Goal: Task Accomplishment & Management: Complete application form

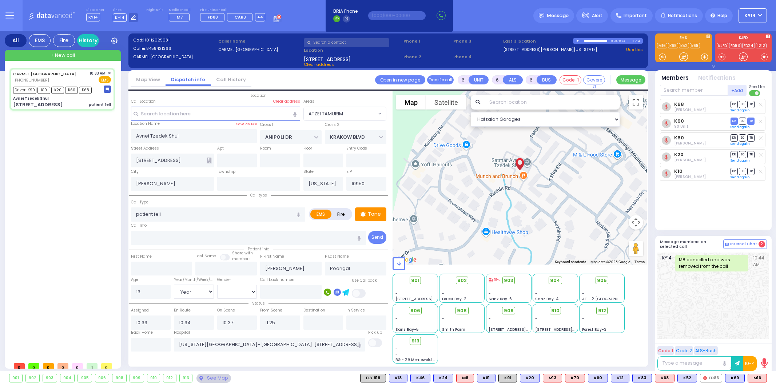
select select "ATZEI TAMURIM"
select select "Year"
select select "[DEMOGRAPHIC_DATA]"
click at [56, 52] on span "+ New call" at bounding box center [63, 55] width 24 height 7
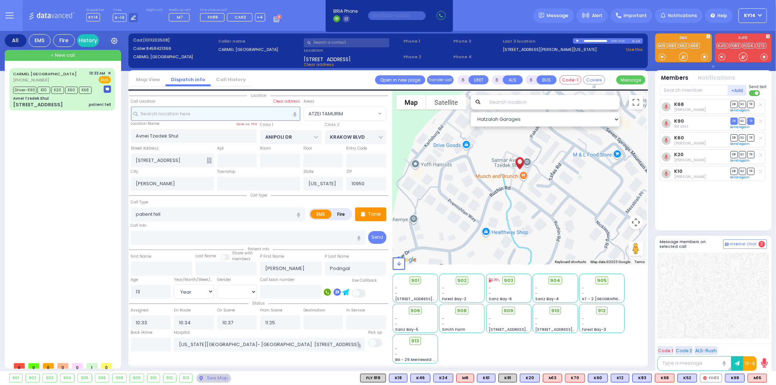
type input "2"
type input "1"
select select
radio input "true"
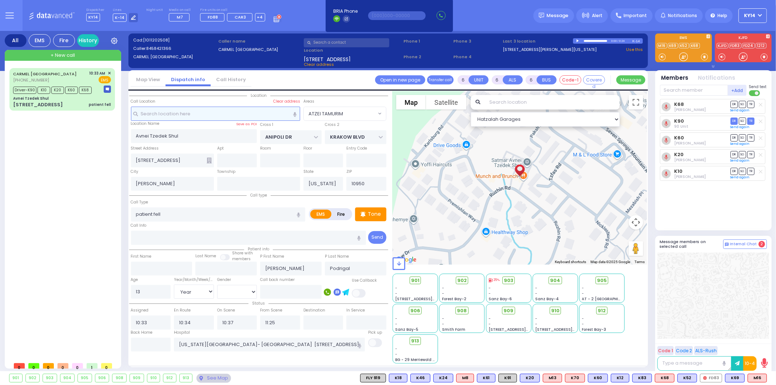
select select
type input "12:48"
select select "Hatzalah Garages"
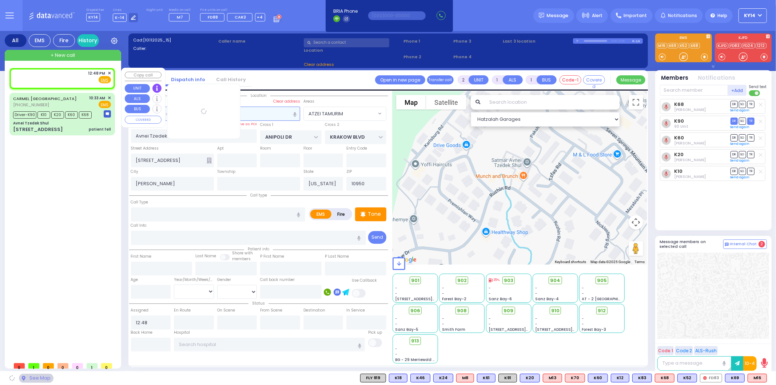
select select
radio input "true"
select select
select select "Hatzalah Garages"
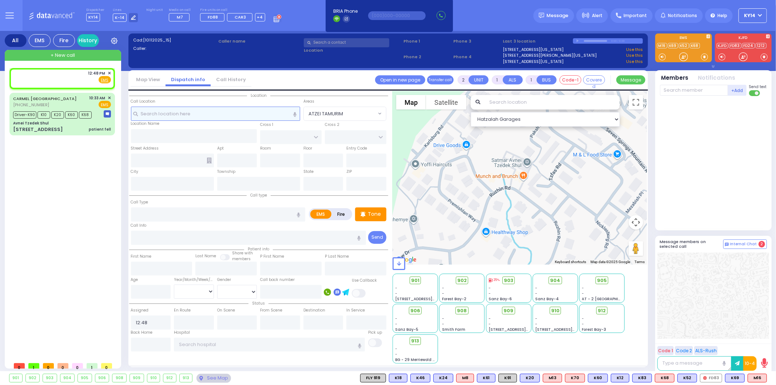
click at [240, 117] on input "text" at bounding box center [215, 114] width 169 height 14
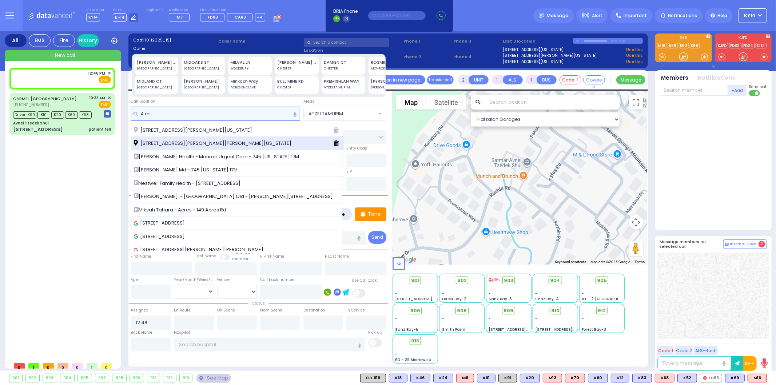
type input "4 mi"
click at [235, 137] on div "[STREET_ADDRESS][PERSON_NAME][PERSON_NAME][US_STATE]" at bounding box center [237, 143] width 213 height 13
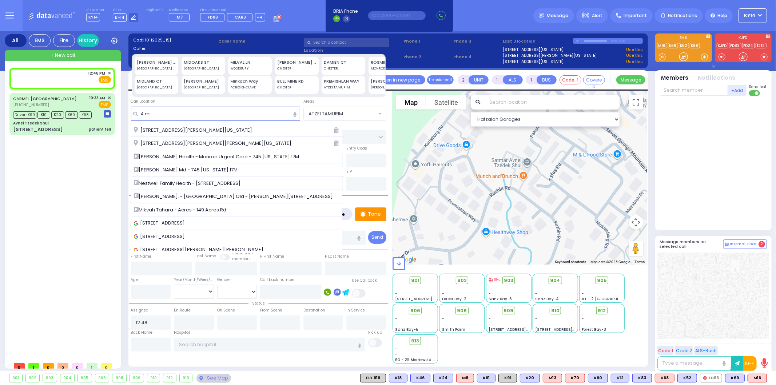
click at [224, 141] on span "[STREET_ADDRESS][PERSON_NAME][PERSON_NAME][US_STATE]" at bounding box center [214, 143] width 160 height 7
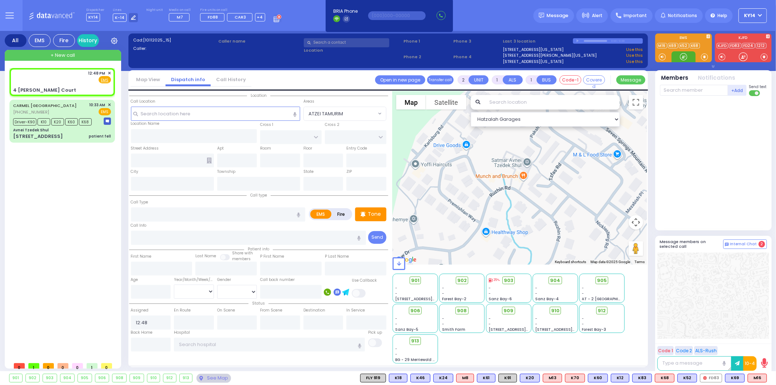
select select
radio input "true"
select select
select select "Hatzalah Garages"
type input "SEARS RD"
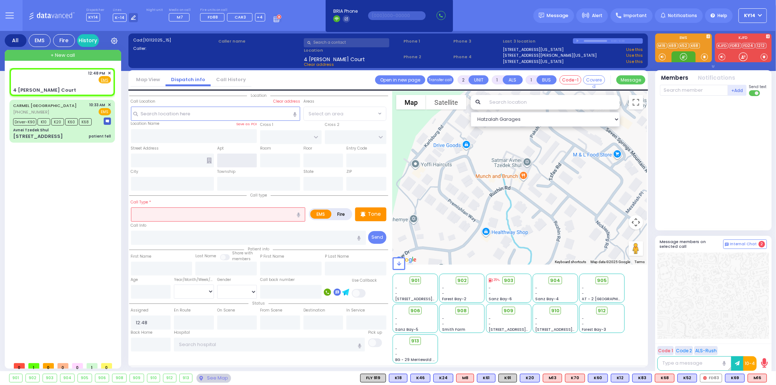
type input "4 [PERSON_NAME] Court"
type input "Monroe"
type input "[US_STATE]"
type input "10950"
select select "[GEOGRAPHIC_DATA]"
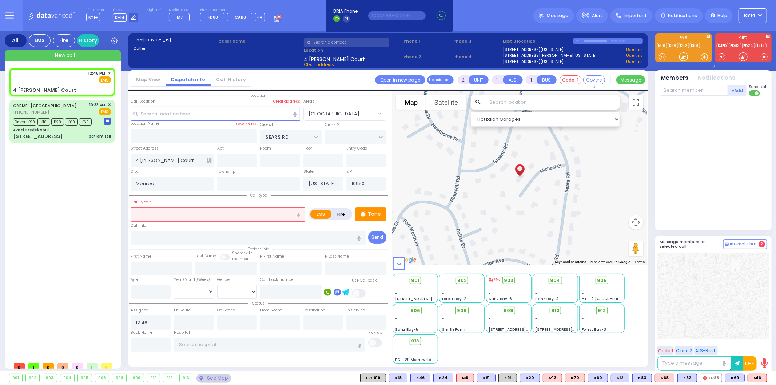
click at [193, 214] on input "text" at bounding box center [218, 214] width 175 height 14
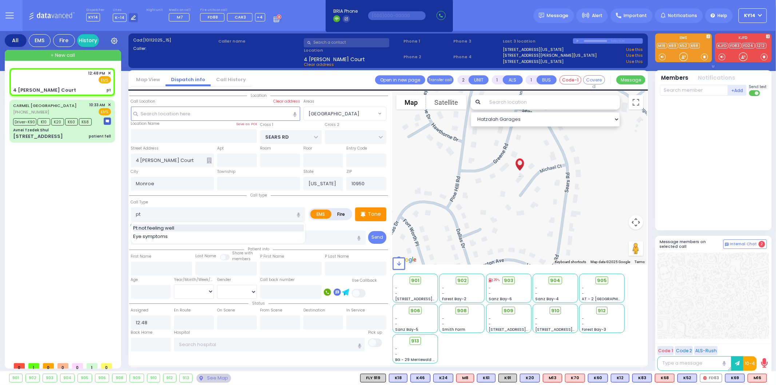
click at [239, 228] on div "Pt not feeling well" at bounding box center [218, 227] width 171 height 7
type input "Pt not feeling well"
select select
radio input "true"
select select
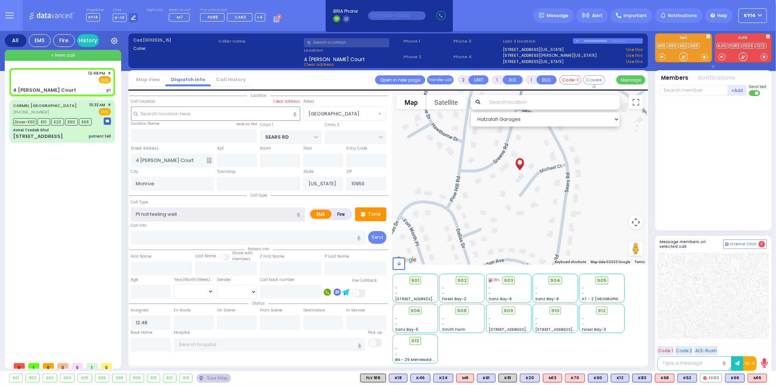
type input "1"
type input "0"
select select "Hatzalah Garages"
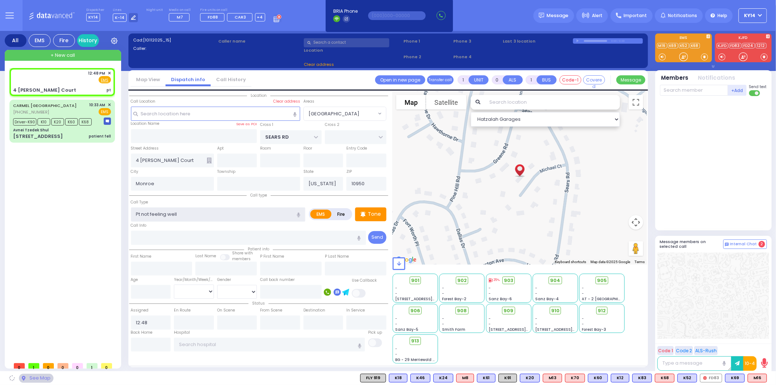
select select "[GEOGRAPHIC_DATA]"
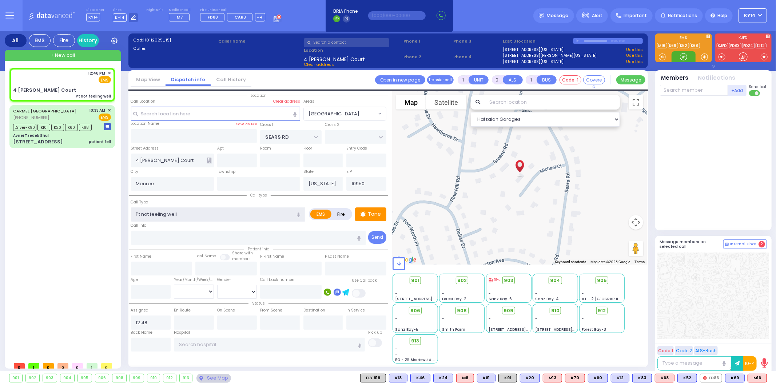
select select
radio input "true"
select select
select select "Hatzalah Garages"
select select "[GEOGRAPHIC_DATA]"
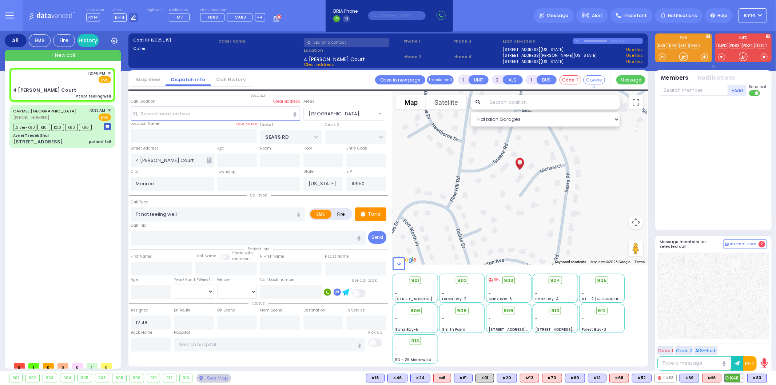
click at [734, 376] on span "K48" at bounding box center [734, 378] width 19 height 8
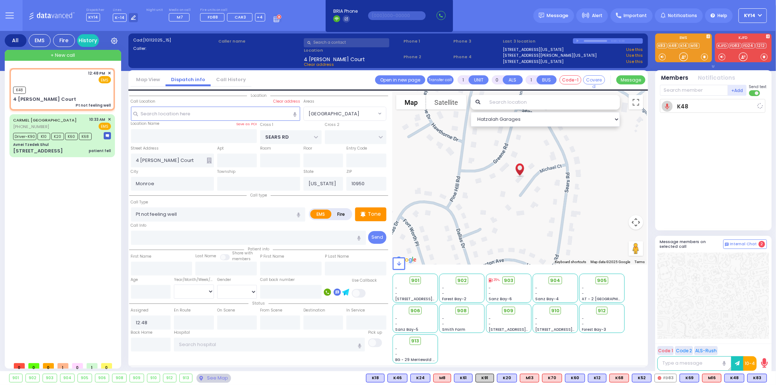
select select
radio input "true"
select select
type input "12:49"
select select "Hatzalah Garages"
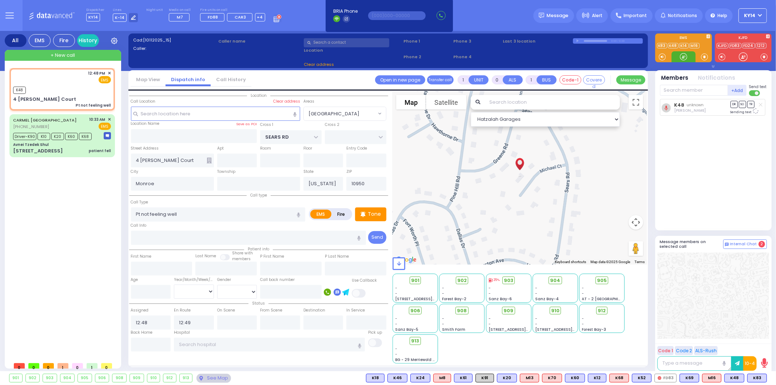
select select
radio input "true"
select select
select select "Hatzalah Garages"
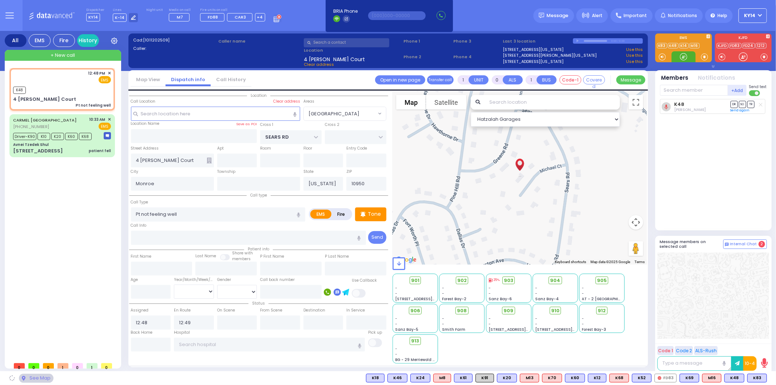
select select "[GEOGRAPHIC_DATA]"
radio input "true"
select select
select select "Hatzalah Garages"
select select "[GEOGRAPHIC_DATA]"
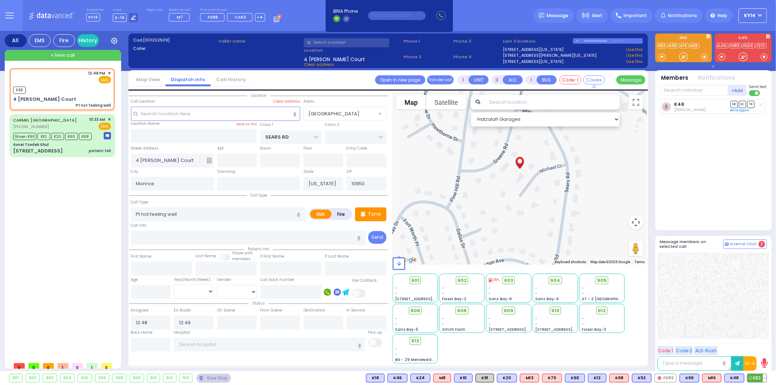
click at [757, 380] on span "K83" at bounding box center [756, 378] width 19 height 8
select select
radio input "true"
select select
select select "Hatzalah Garages"
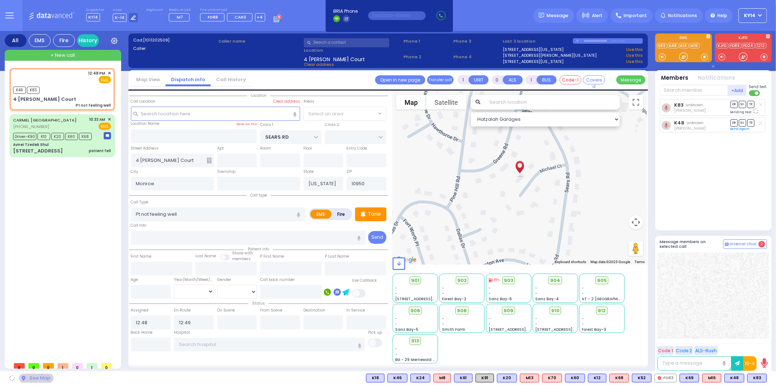
select select "[GEOGRAPHIC_DATA]"
click at [685, 94] on input "text" at bounding box center [694, 90] width 68 height 11
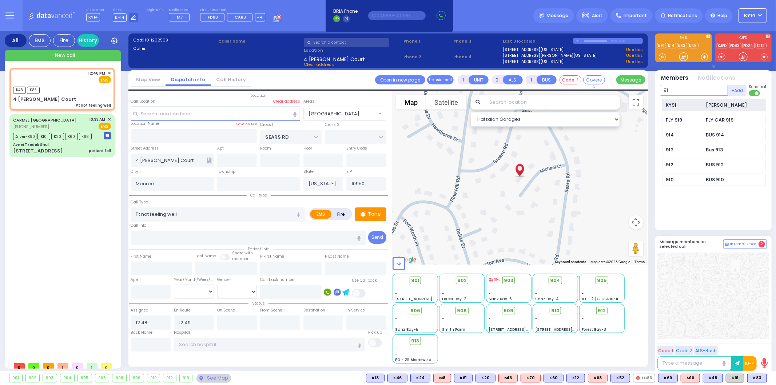
type input "91"
click at [684, 100] on div "KY91 [PERSON_NAME]" at bounding box center [714, 105] width 104 height 13
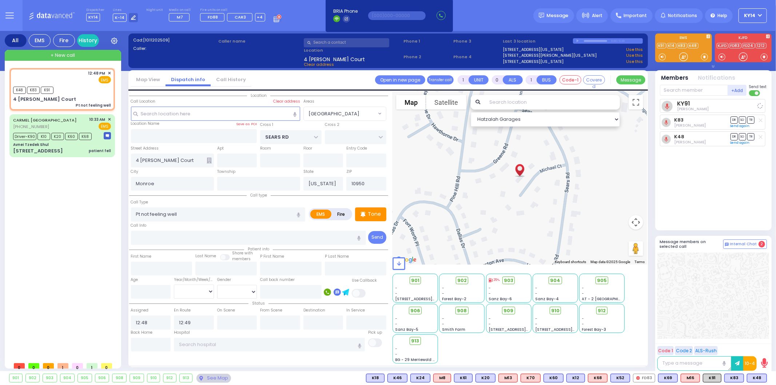
select select
radio input "true"
select select
select select "Hatzalah Garages"
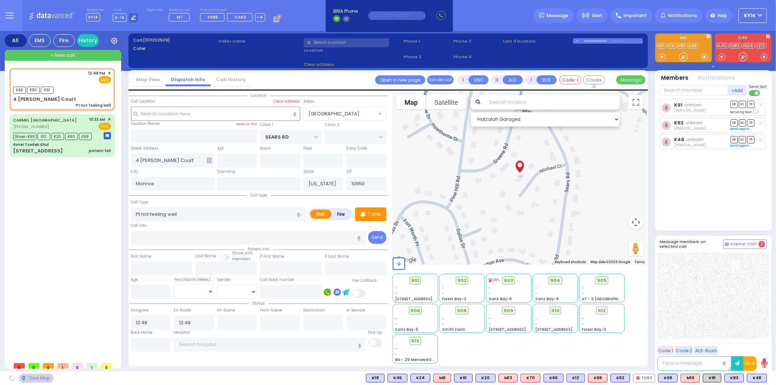
select select "[GEOGRAPHIC_DATA]"
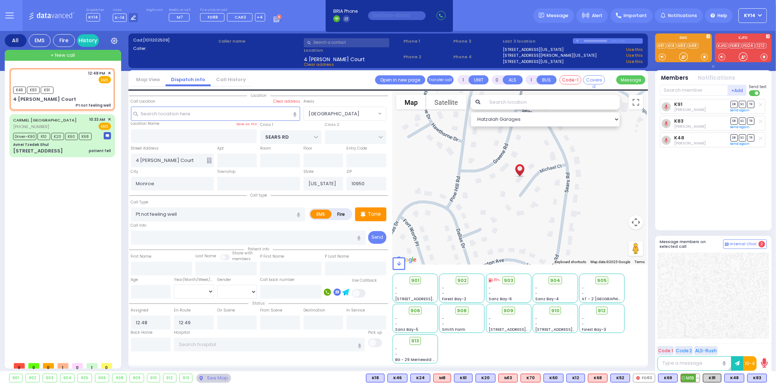
click at [688, 377] on span "M16" at bounding box center [690, 378] width 19 height 8
select select
radio input "true"
select select
select select "Hatzalah Garages"
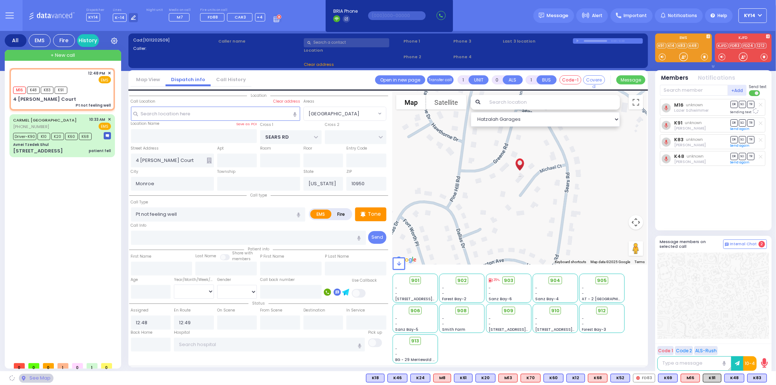
select select "[GEOGRAPHIC_DATA]"
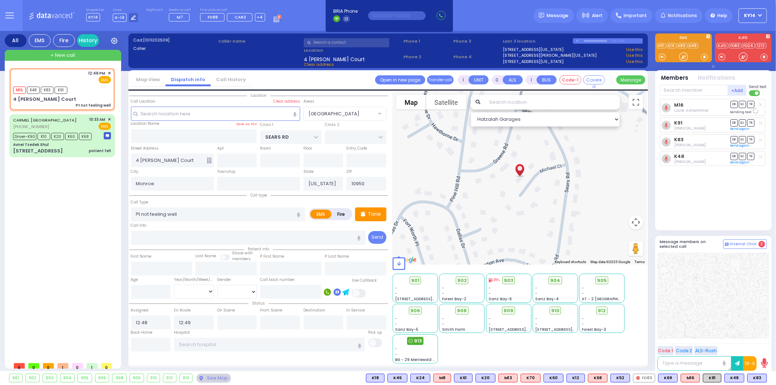
click at [416, 342] on span "913" at bounding box center [418, 340] width 8 height 7
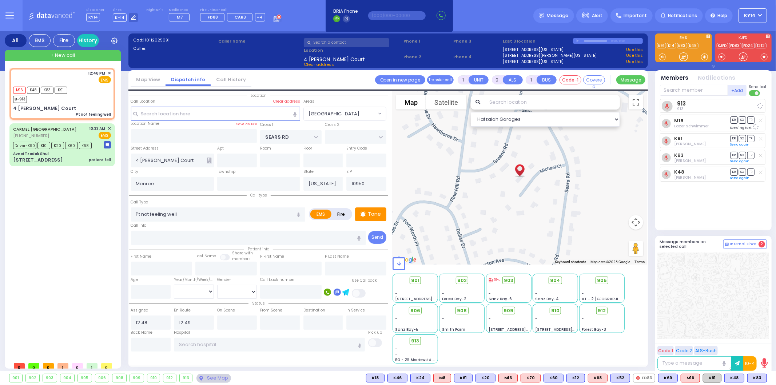
select select
radio input "true"
select select
select select "Hatzalah Garages"
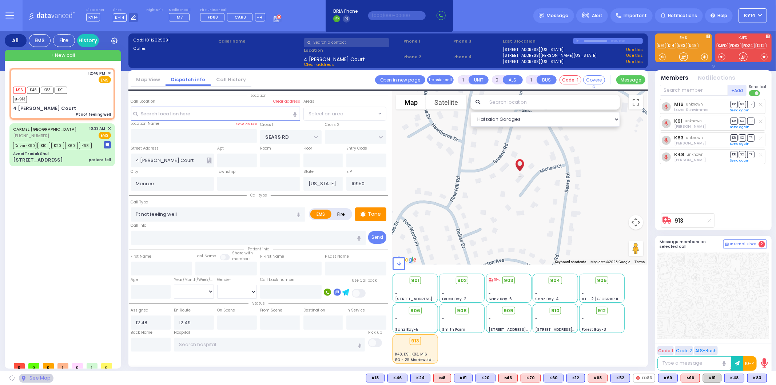
select select "[GEOGRAPHIC_DATA]"
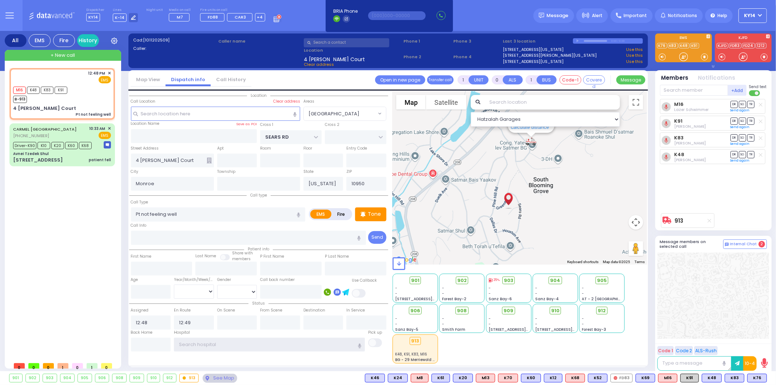
drag, startPoint x: 273, startPoint y: 352, endPoint x: 273, endPoint y: 357, distance: 5.1
click at [273, 356] on div "Location" at bounding box center [258, 227] width 259 height 272
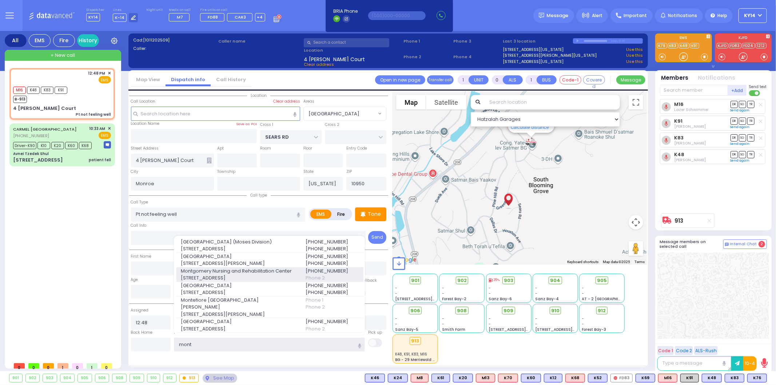
type input "mont"
click at [289, 282] on span "[STREET_ADDRESS]" at bounding box center [239, 277] width 116 height 7
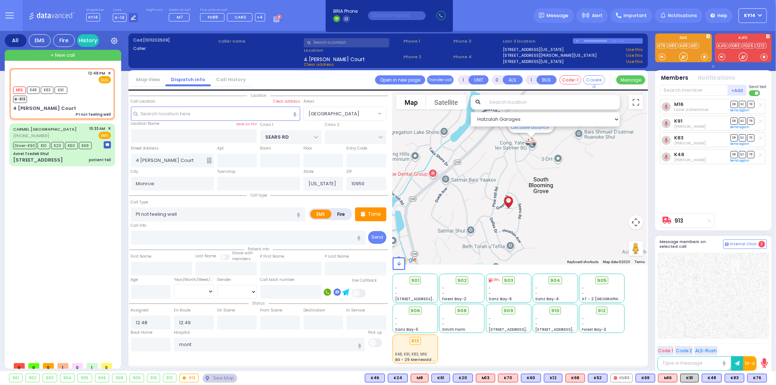
select select
radio input "true"
select select
type input "Montgomery Nursing and Rehabilitation Center"
select select "Hatzalah Garages"
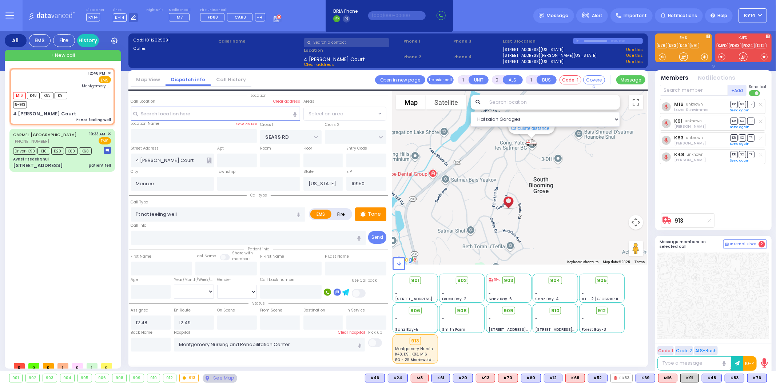
select select "[GEOGRAPHIC_DATA]"
drag, startPoint x: 310, startPoint y: 339, endPoint x: 190, endPoint y: 361, distance: 122.8
click at [160, 358] on div "Location" at bounding box center [258, 227] width 259 height 272
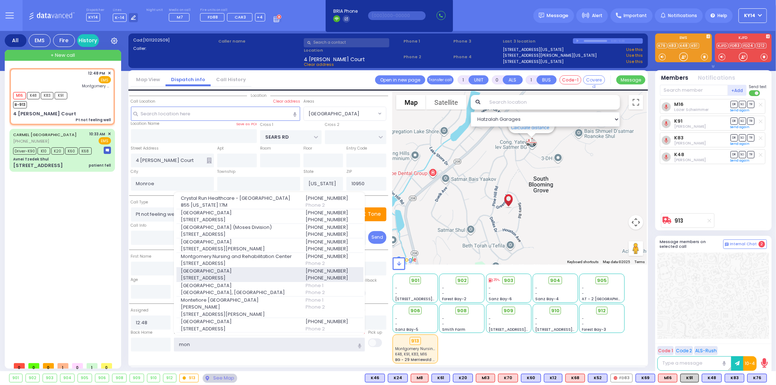
type input "mon"
click at [246, 275] on span "[GEOGRAPHIC_DATA]" at bounding box center [239, 270] width 116 height 7
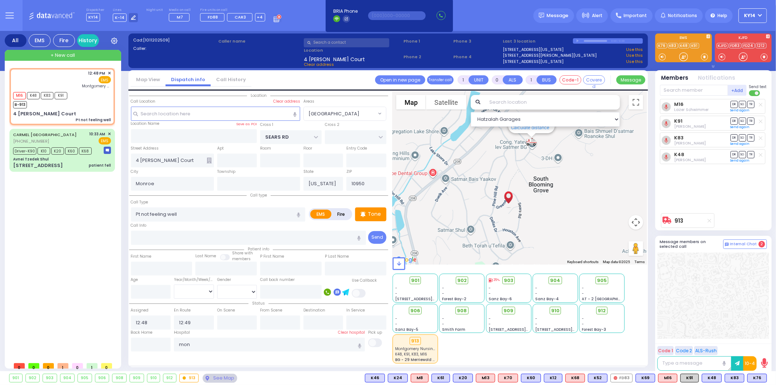
select select
radio input "true"
select select
type input "[GEOGRAPHIC_DATA]"
select select "Hatzalah Garages"
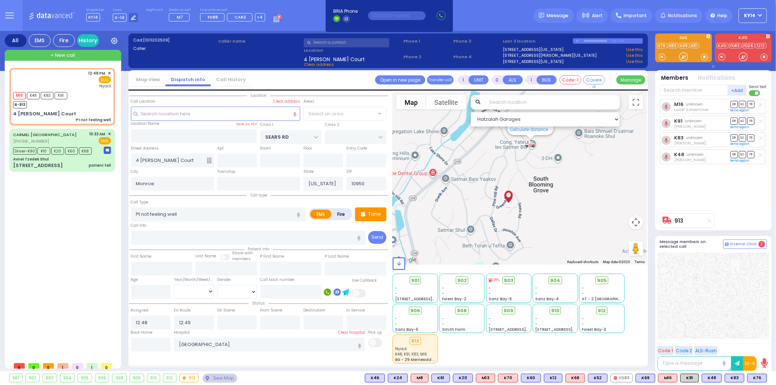
select select "[GEOGRAPHIC_DATA]"
click at [560, 9] on div "Message" at bounding box center [553, 15] width 41 height 15
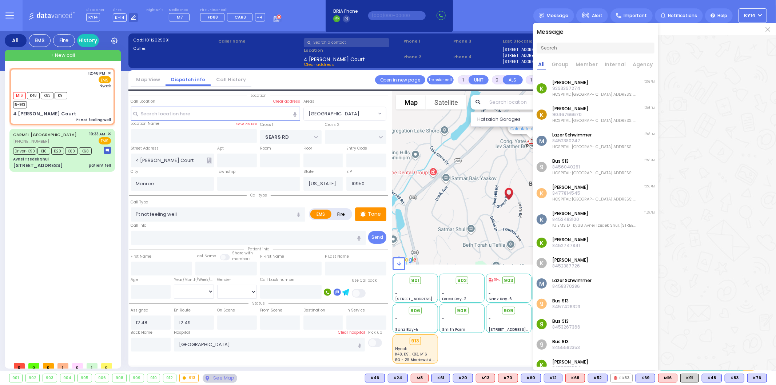
click at [592, 91] on p "9293397274" at bounding box center [594, 88] width 84 height 6
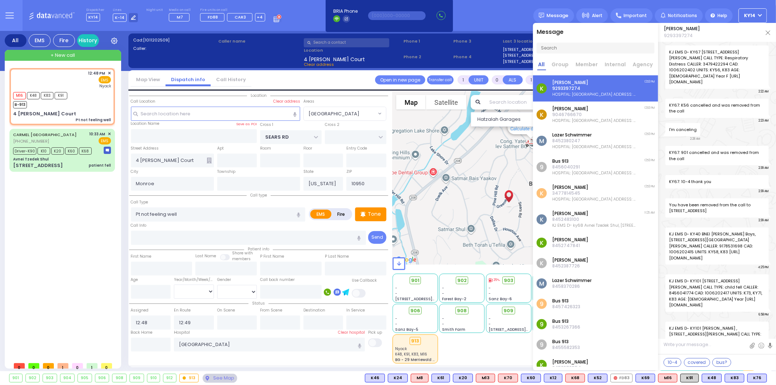
scroll to position [60610, 0]
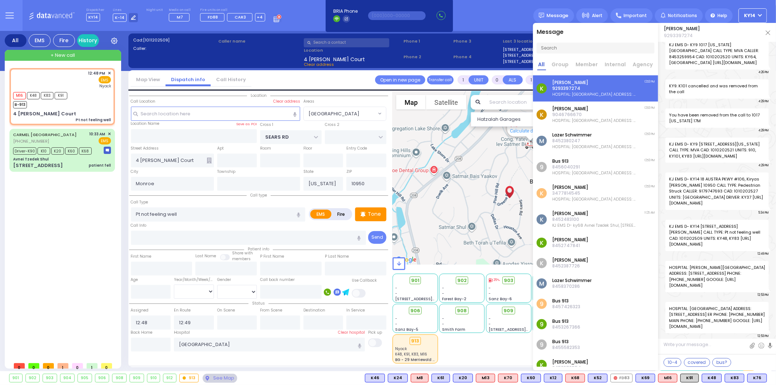
click at [769, 29] on link at bounding box center [768, 32] width 4 height 7
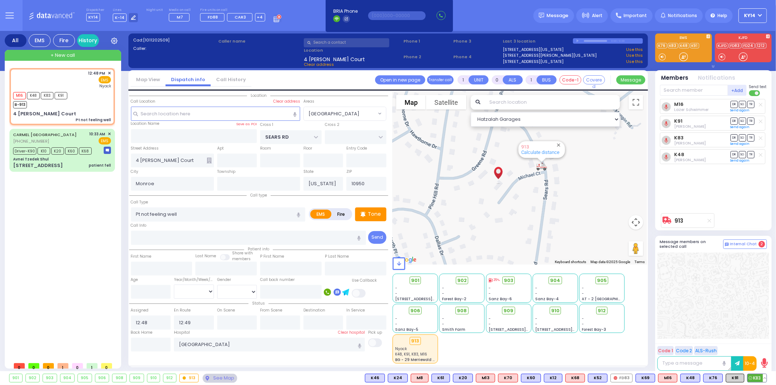
click at [765, 380] on button at bounding box center [765, 378] width 4 height 8
click at [760, 346] on icon at bounding box center [759, 346] width 8 height 8
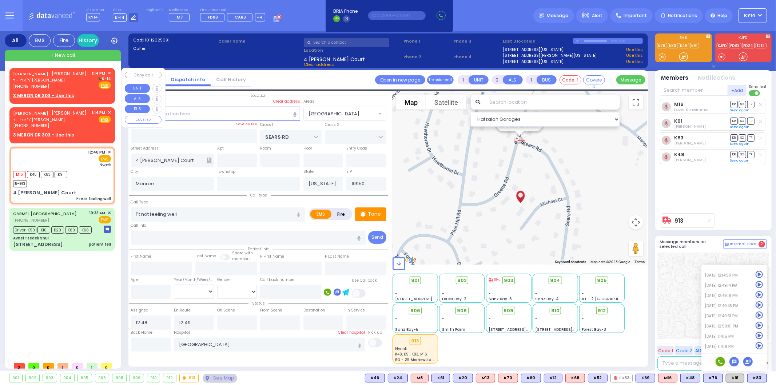
click at [79, 96] on div "[PERSON_NAME] [PERSON_NAME] ר' ארי' - ר' [PERSON_NAME] [PHONE_NUMBER] 1:14 PM ✕…" at bounding box center [62, 84] width 103 height 31
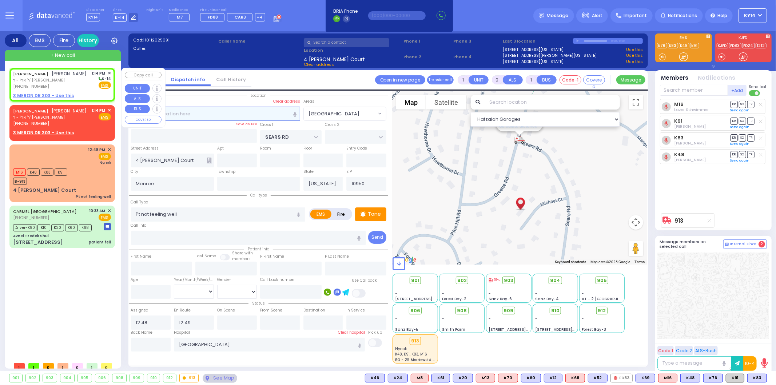
type input "2"
type input "1"
select select
radio input "true"
type input "[PERSON_NAME]"
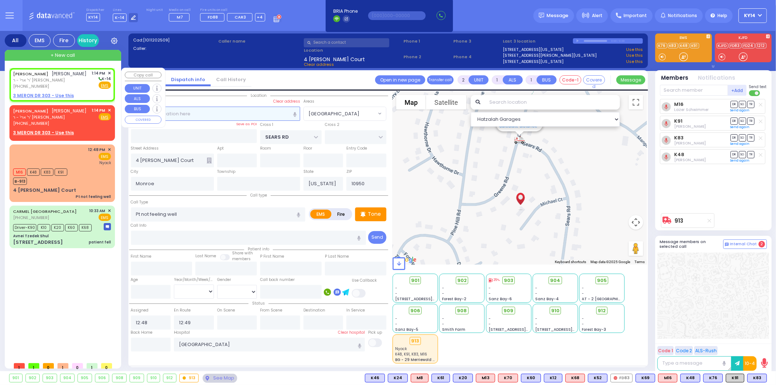
type input "ROTTENBERG"
select select
type input "13:14"
select select "Hatzalah Garages"
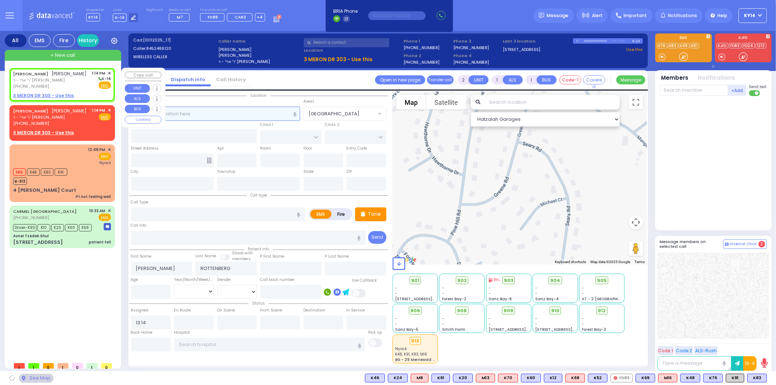
select select
radio input "true"
select select
select select "Hatzalah Garages"
select select
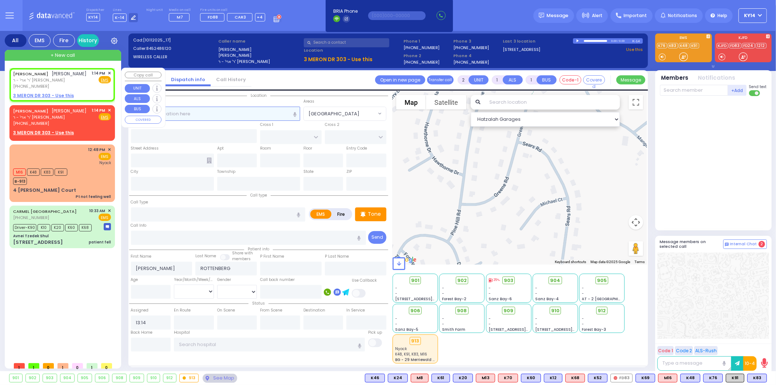
radio input "true"
select select
select select "Hatzalah Garages"
click at [44, 109] on div "[PERSON_NAME] [PERSON_NAME] ר' ארי' - ר' [PERSON_NAME] [PHONE_NUMBER] 1:14 PM ✕…" at bounding box center [61, 160] width 105 height 184
click at [44, 99] on u "3 MERON DR 303 - Use this" at bounding box center [43, 95] width 61 height 6
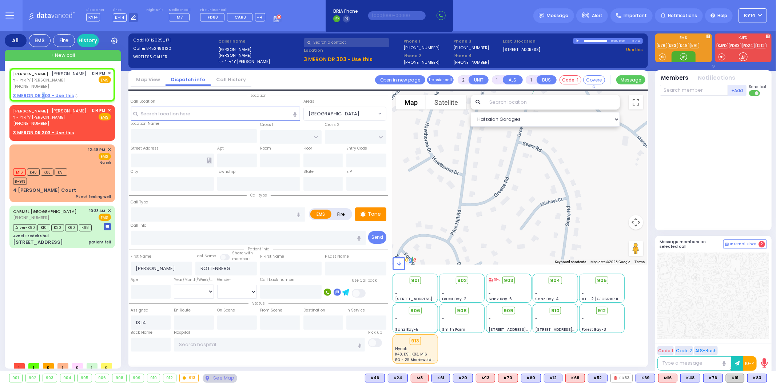
select select
radio input "true"
select select
type input "KAHAN DR"
type input "MERON DR"
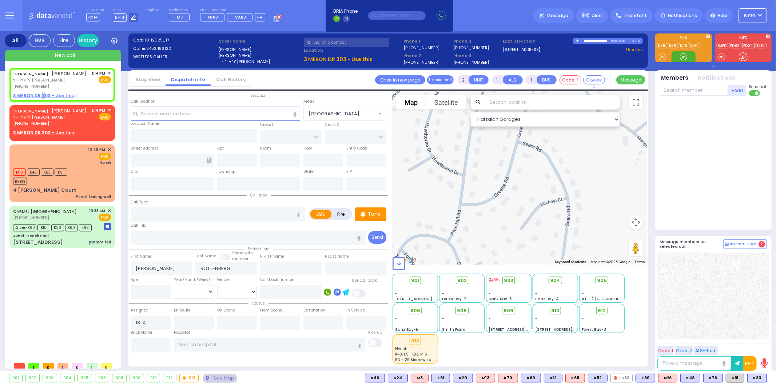
type input "3 MERON DR"
type input "303"
type input "Monroe"
type input "[US_STATE]"
type input "10950"
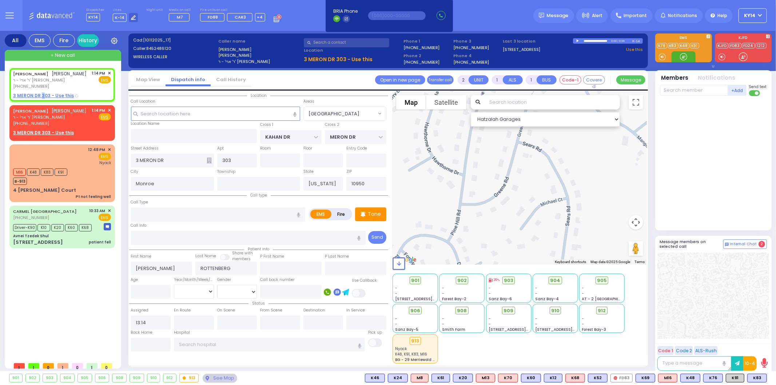
select select "Hatzalah Garages"
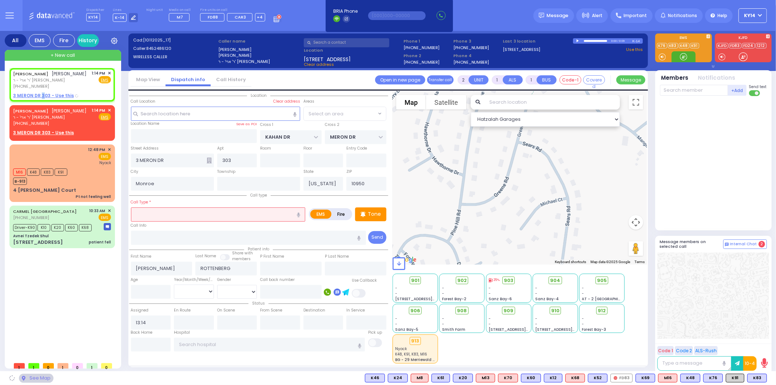
select select "SECTION 4"
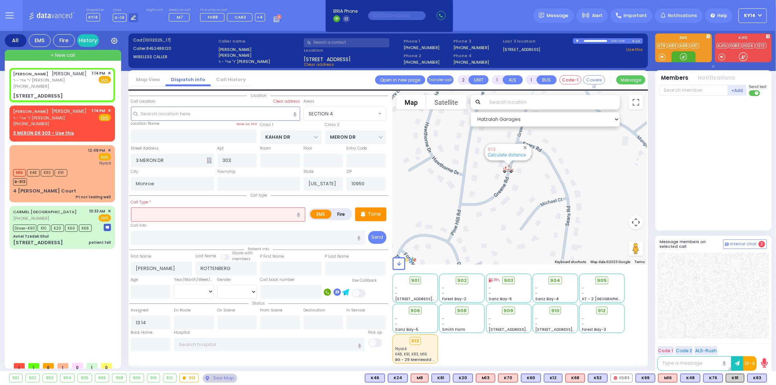
select select
radio input "true"
select select
select select "Hatzalah Garages"
select select "SECTION 4"
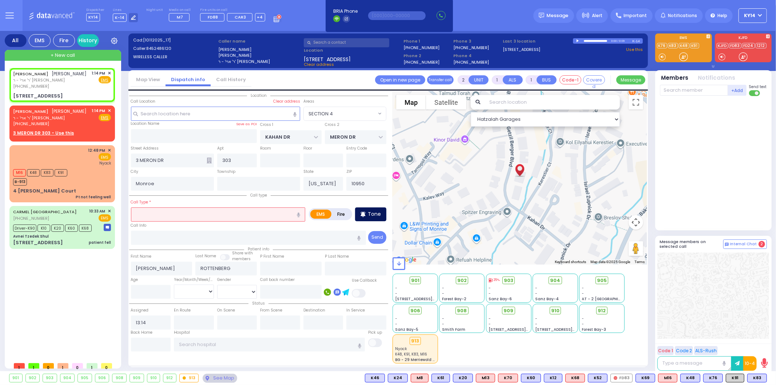
click at [368, 212] on div "Tone" at bounding box center [370, 214] width 31 height 14
click at [163, 213] on input "text" at bounding box center [218, 214] width 175 height 14
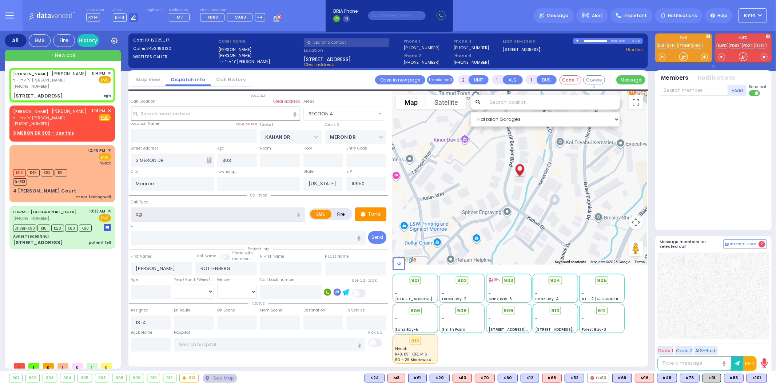
type input "c"
select select
radio input "true"
select select
select select "Hatzalah Garages"
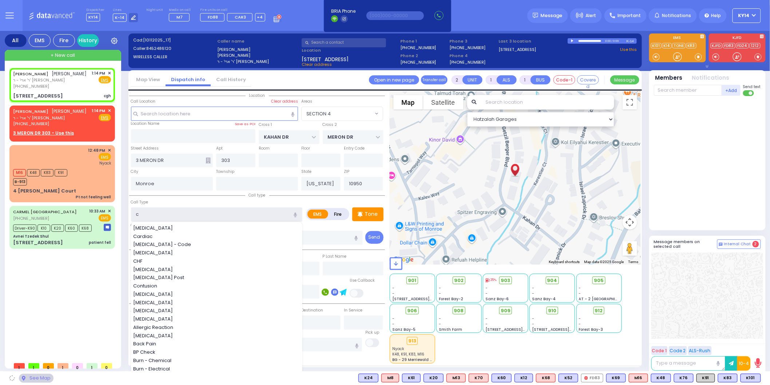
select select "SECTION 4"
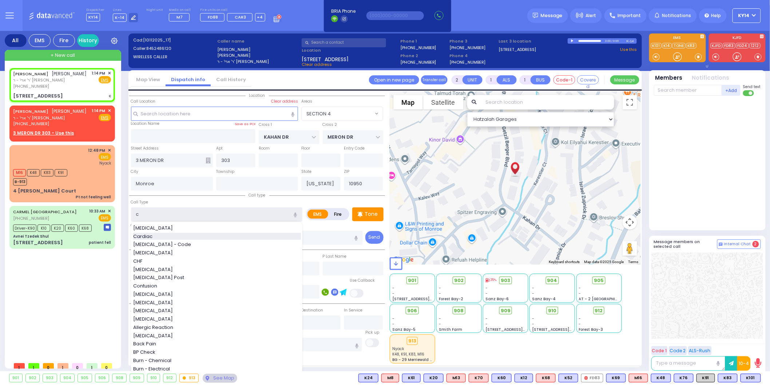
select select
radio input "true"
select select
select select "Hatzalah Garages"
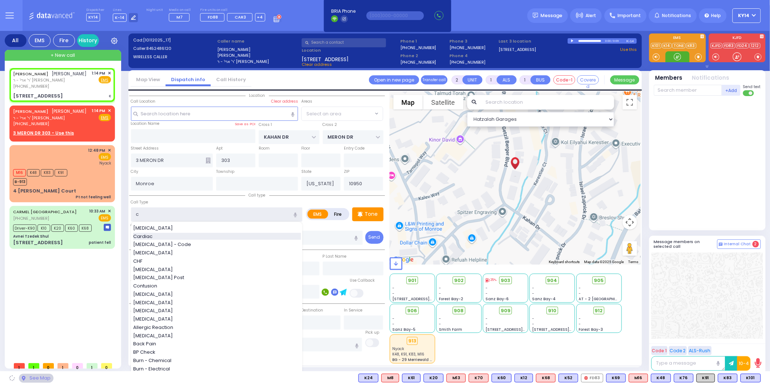
select select "SECTION 4"
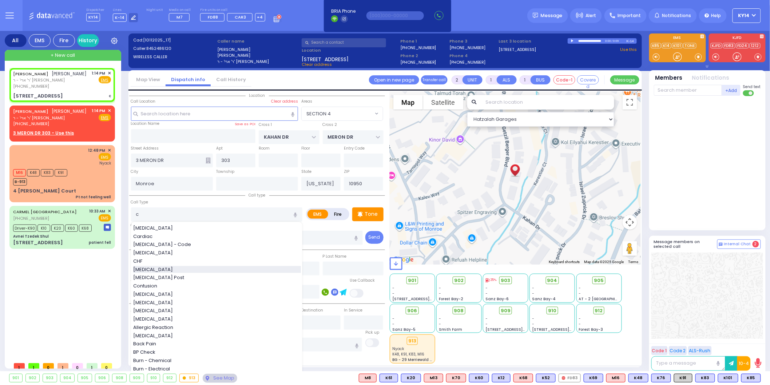
click at [156, 266] on div "[MEDICAL_DATA]" at bounding box center [217, 269] width 168 height 7
type input "[MEDICAL_DATA]"
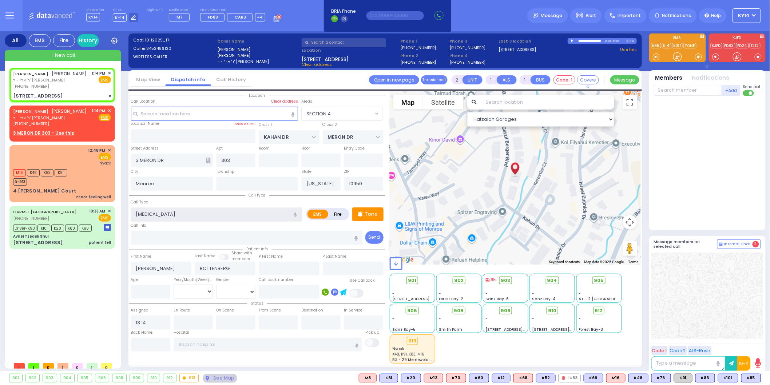
type input "3"
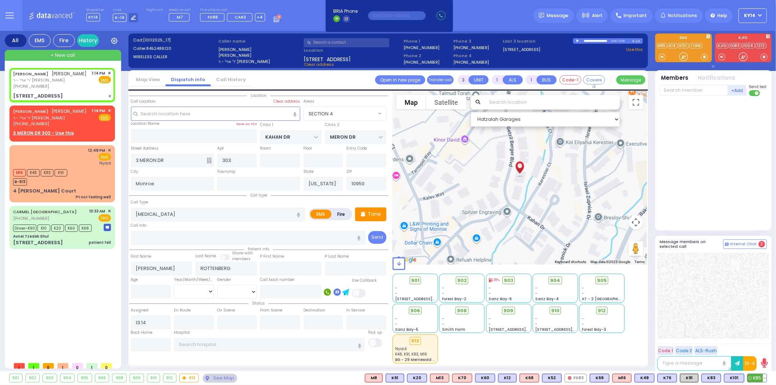
click at [754, 378] on span "K85" at bounding box center [756, 378] width 19 height 8
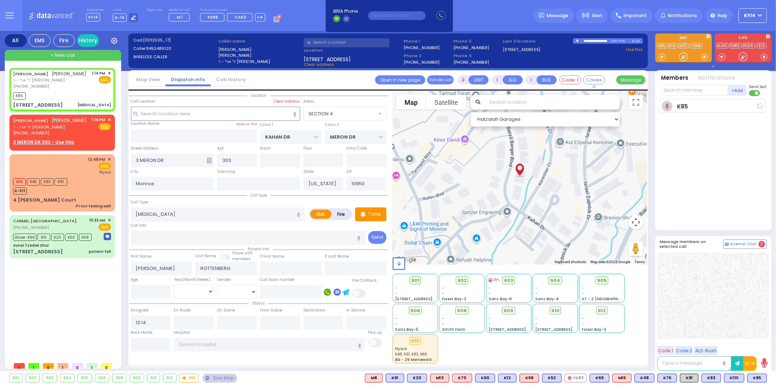
drag, startPoint x: 732, startPoint y: 380, endPoint x: 698, endPoint y: 259, distance: 126.0
click at [0, 0] on span "K101" at bounding box center [0, 0] width 0 height 0
select select
radio input "true"
select select
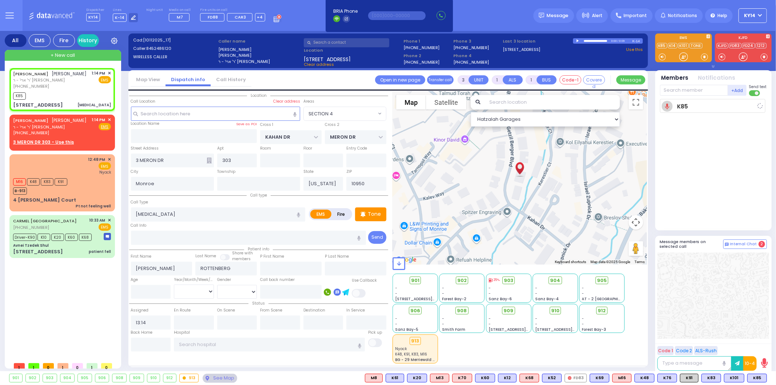
type input "13:15"
select select "Hatzalah Garages"
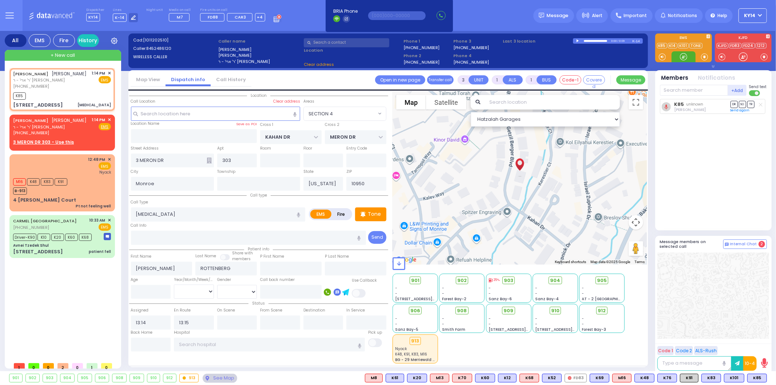
select select
radio input "true"
select select
select select "Hatzalah Garages"
select select
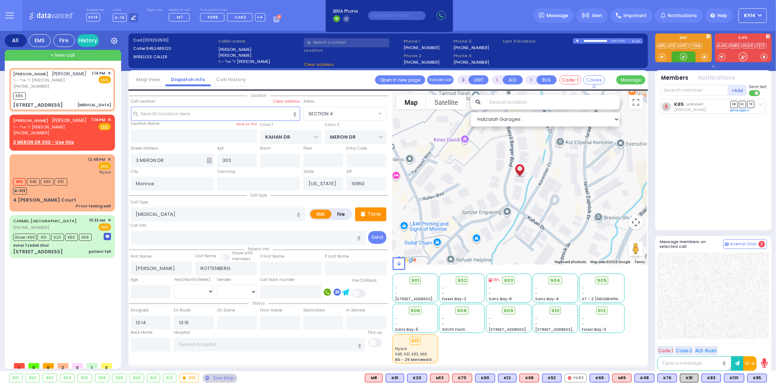
radio input "true"
select select
select select "Hatzalah Garages"
select select "SECTION 4"
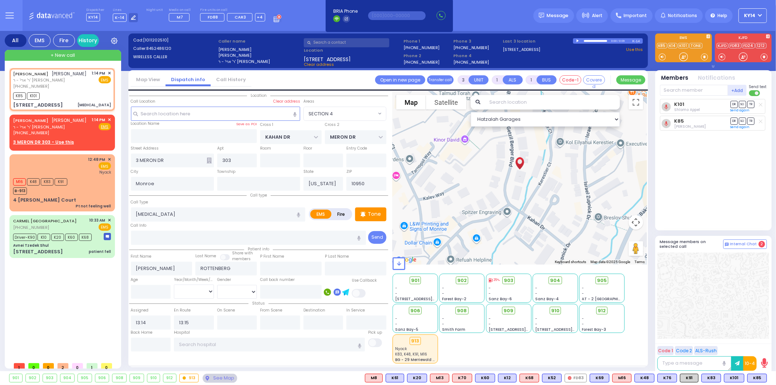
select select
radio input "true"
select select
select select "Hatzalah Garages"
select select
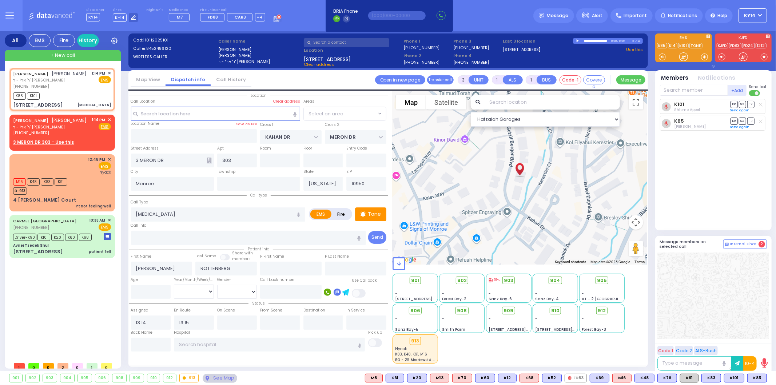
radio input "true"
select select
select select "Hatzalah Garages"
select select "SECTION 4"
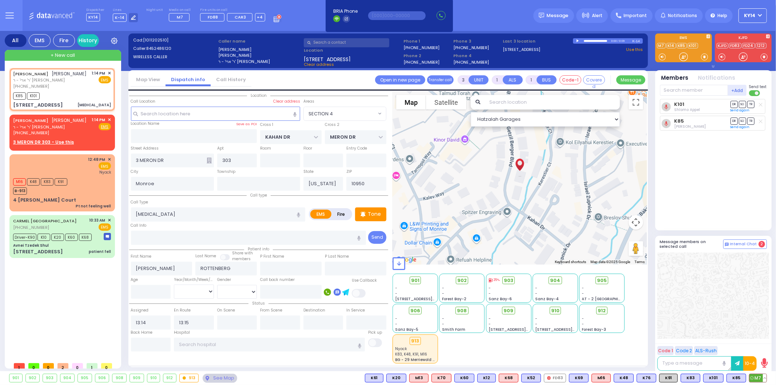
click at [757, 376] on span "M7" at bounding box center [757, 378] width 17 height 8
select select
radio input "true"
select select
select select "Hatzalah Garages"
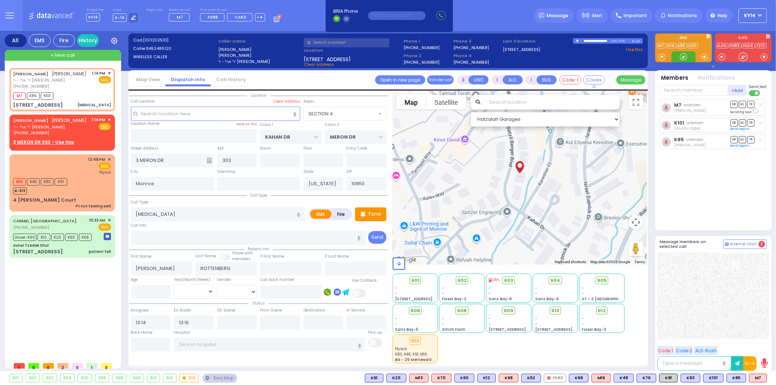
select select "SECTION 4"
click at [675, 85] on input "text" at bounding box center [694, 90] width 68 height 11
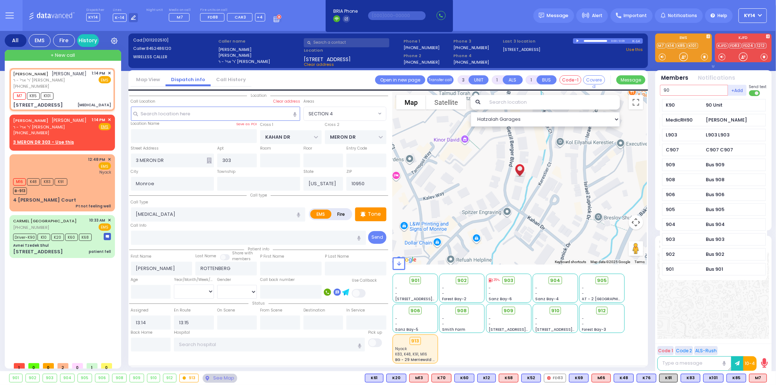
type input "90"
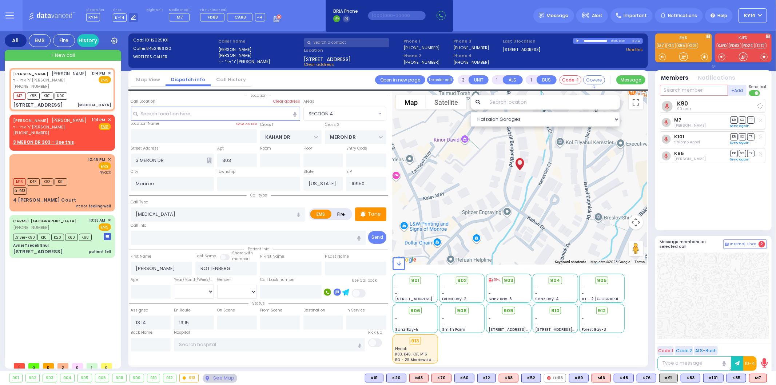
select select
radio input "true"
select select
select select "Hatzalah Garages"
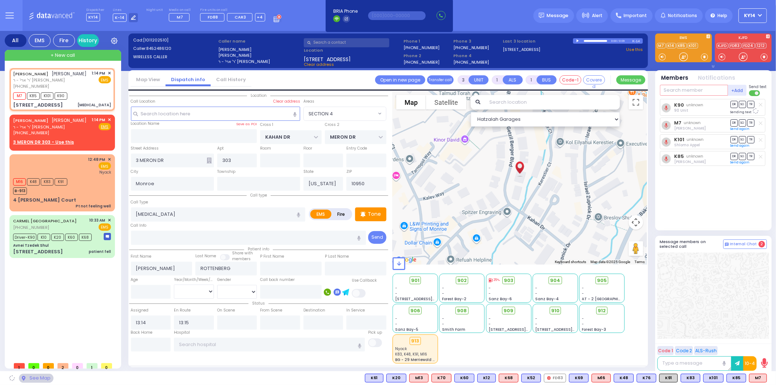
select select "SECTION 4"
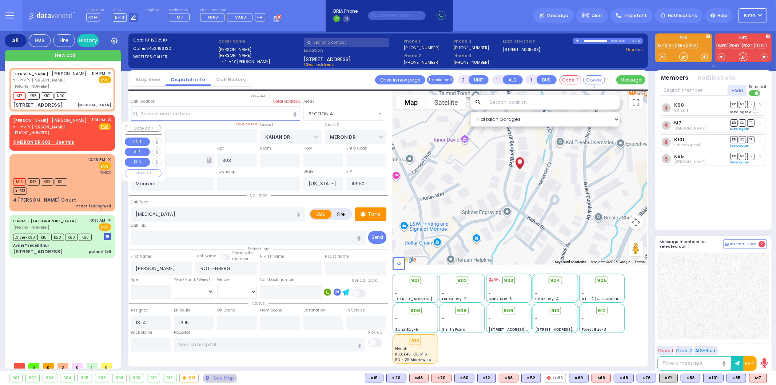
click at [110, 123] on span "✕" at bounding box center [109, 120] width 3 height 6
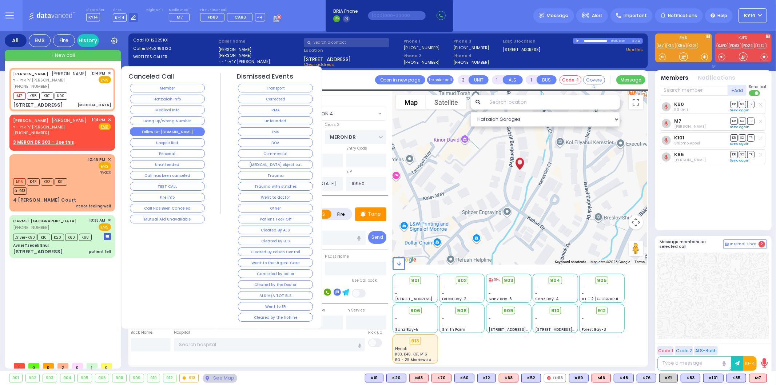
click at [179, 135] on button "Follow On [DOMAIN_NAME]" at bounding box center [167, 131] width 75 height 9
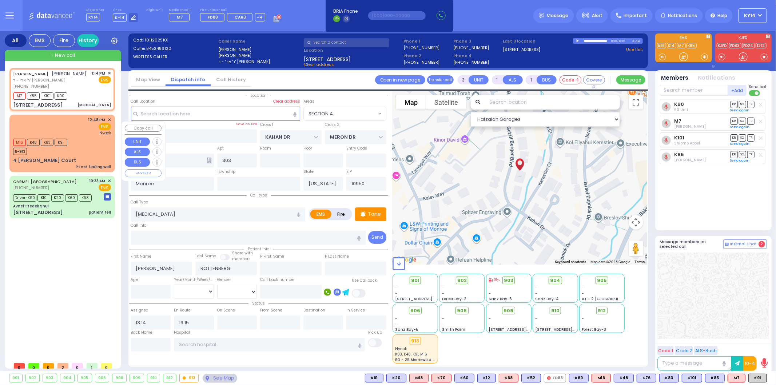
click at [86, 136] on div "12:48 PM ✕ EMS [GEOGRAPHIC_DATA]" at bounding box center [62, 126] width 98 height 19
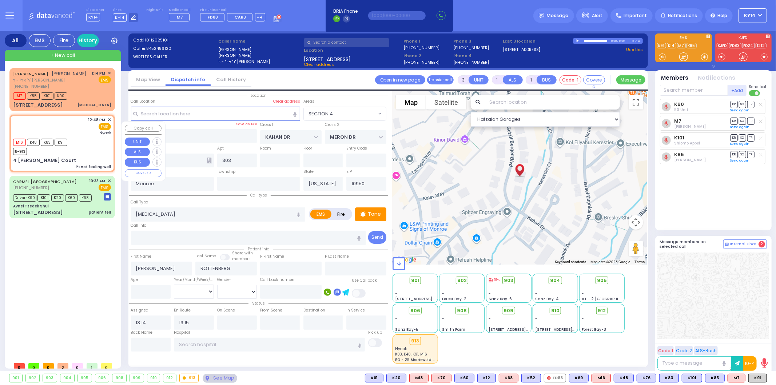
type input "1"
type input "0"
select select
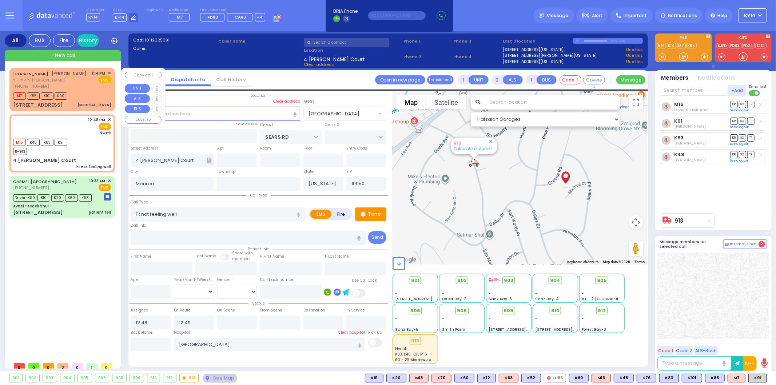
click at [81, 77] on div "[PERSON_NAME] [PERSON_NAME]" at bounding box center [50, 73] width 74 height 7
